Goal: Task Accomplishment & Management: Complete application form

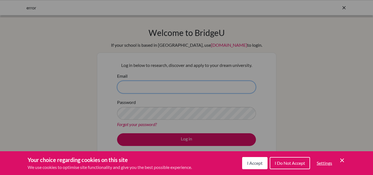
type input "[PERSON_NAME][EMAIL_ADDRESS][DOMAIN_NAME]"
click at [344, 160] on icon "Cookie Control Close Icon" at bounding box center [341, 160] width 7 height 7
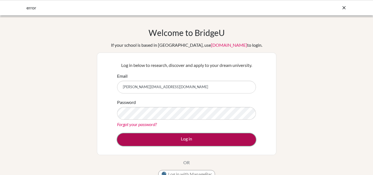
click at [188, 139] on button "Log in" at bounding box center [186, 139] width 139 height 13
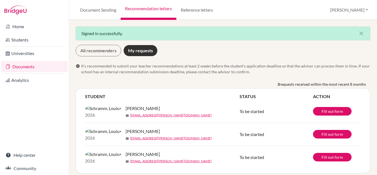
scroll to position [17, 0]
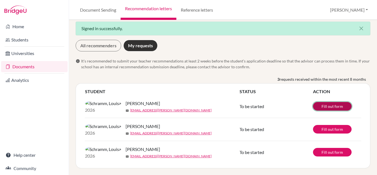
click at [328, 102] on link "Fill out form" at bounding box center [332, 106] width 39 height 9
